Goal: Find specific page/section: Find specific page/section

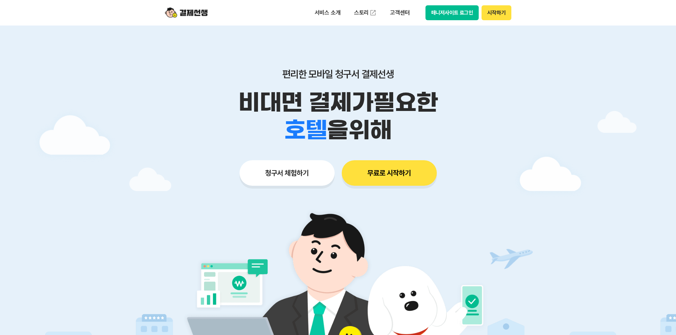
click at [185, 13] on button "매니저사이트 로그인" at bounding box center [453, 12] width 54 height 15
click at [185, 11] on button "매니저사이트 로그인" at bounding box center [453, 12] width 54 height 15
click at [185, 12] on button "매니저사이트 로그인" at bounding box center [453, 12] width 54 height 15
click at [185, 8] on button "매니저사이트 로그인" at bounding box center [453, 12] width 54 height 15
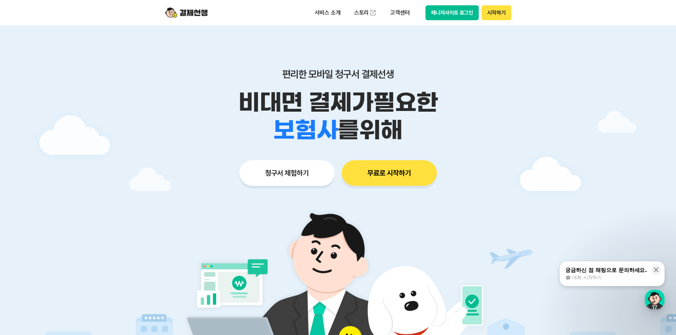
click at [185, 7] on button "매니저사이트 로그인" at bounding box center [453, 12] width 54 height 15
click at [185, 13] on button "매니저사이트 로그인" at bounding box center [453, 12] width 54 height 15
click at [185, 10] on button "매니저사이트 로그인" at bounding box center [453, 12] width 54 height 15
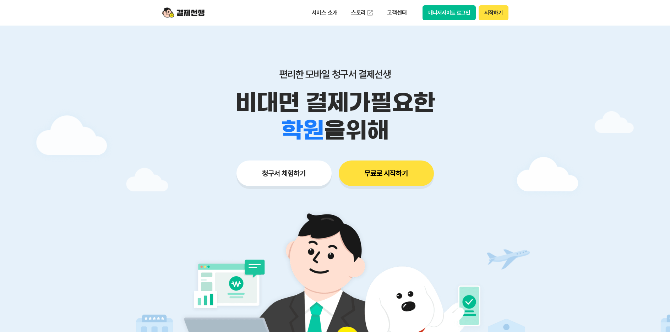
click at [438, 18] on button "매니저사이트 로그인" at bounding box center [449, 12] width 54 height 15
click at [444, 9] on button "매니저사이트 로그인" at bounding box center [449, 12] width 54 height 15
click at [459, 16] on button "매니저사이트 로그인" at bounding box center [449, 12] width 54 height 15
click at [452, 17] on button "매니저사이트 로그인" at bounding box center [449, 12] width 54 height 15
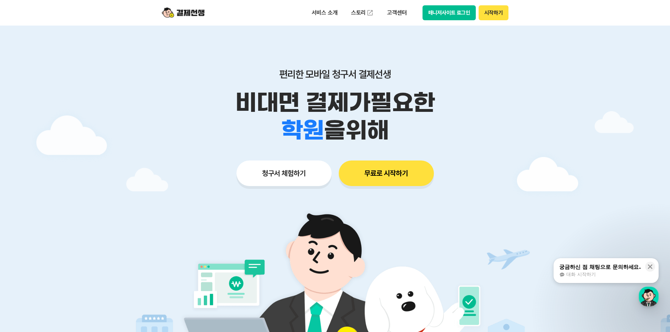
click at [438, 16] on button "매니저사이트 로그인" at bounding box center [449, 12] width 54 height 15
click at [451, 15] on button "매니저사이트 로그인" at bounding box center [449, 12] width 54 height 15
click at [493, 14] on button "시작하기" at bounding box center [492, 12] width 29 height 15
click at [432, 16] on button "매니저사이트 로그인" at bounding box center [449, 12] width 54 height 15
click at [457, 16] on button "매니저사이트 로그인" at bounding box center [449, 12] width 54 height 15
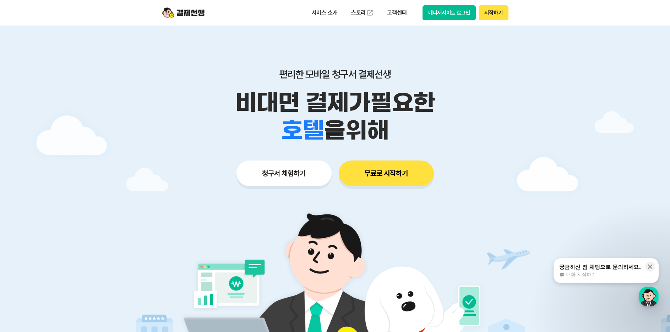
click at [582, 280] on button "궁금하신 점 채팅으로 문의하세요. 대화 시작하기" at bounding box center [605, 270] width 105 height 25
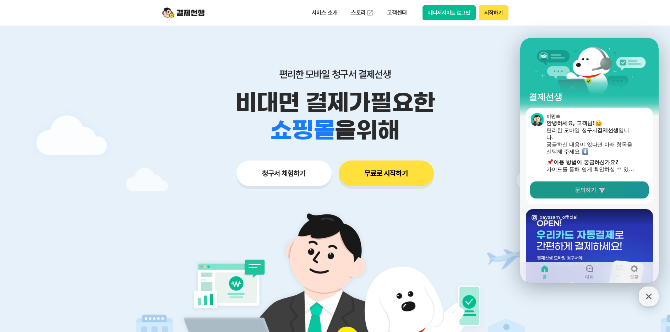
click at [571, 195] on link "문의하기" at bounding box center [589, 189] width 119 height 17
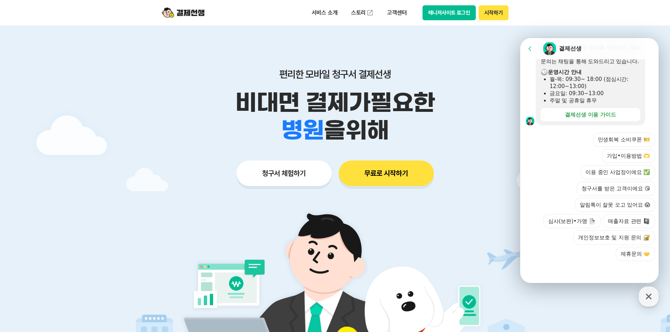
scroll to position [209, 0]
click at [440, 13] on button "매니저사이트 로그인" at bounding box center [449, 12] width 54 height 15
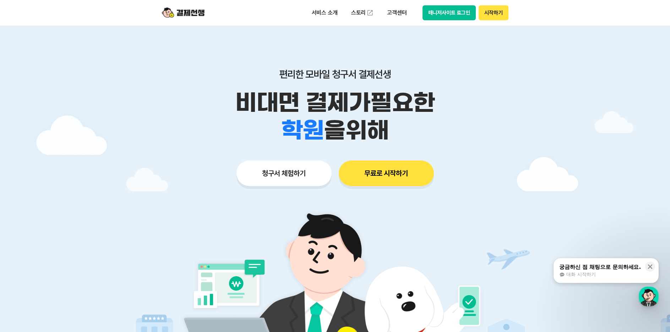
click at [455, 16] on button "매니저사이트 로그인" at bounding box center [449, 12] width 54 height 15
click at [440, 15] on button "매니저사이트 로그인" at bounding box center [449, 12] width 54 height 15
click at [452, 13] on button "매니저사이트 로그인" at bounding box center [449, 12] width 54 height 15
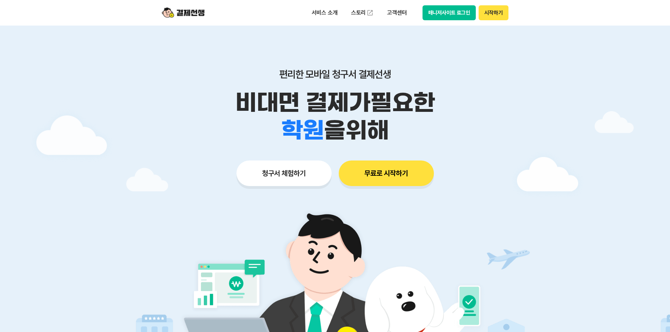
click at [446, 13] on button "매니저사이트 로그인" at bounding box center [449, 12] width 54 height 15
